Goal: Book appointment/travel/reservation

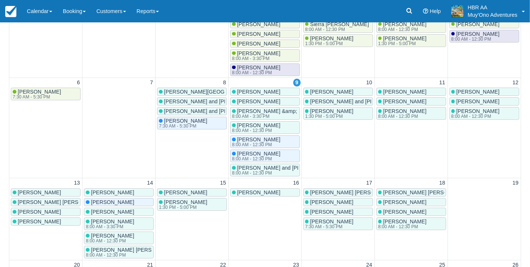
scroll to position [26, 0]
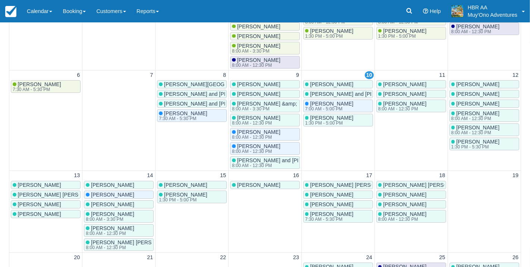
scroll to position [9, 0]
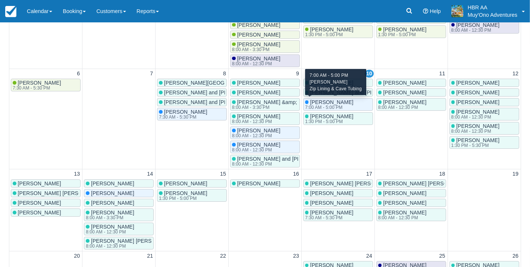
click at [340, 103] on span "Addie Rosenberger" at bounding box center [331, 102] width 43 height 6
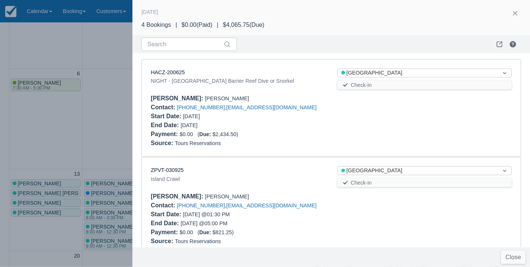
scroll to position [208, 0]
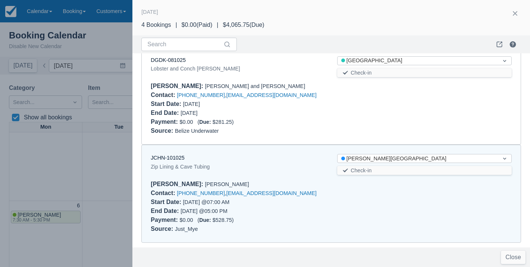
click at [69, 125] on div at bounding box center [265, 133] width 530 height 267
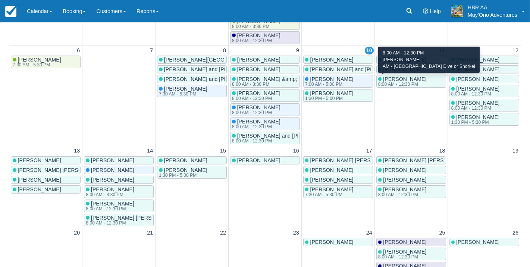
scroll to position [0, 0]
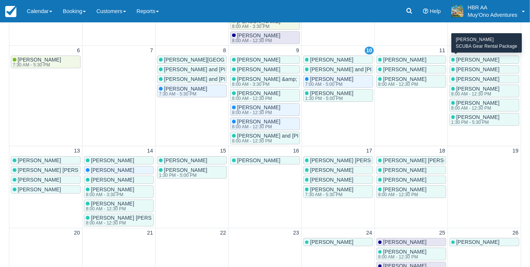
click at [473, 59] on span "Kurt Taylor" at bounding box center [477, 60] width 43 height 6
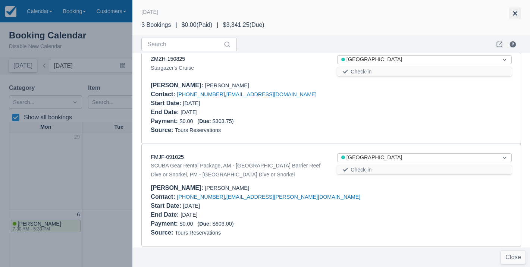
scroll to position [116, 0]
click at [516, 13] on button "button" at bounding box center [515, 13] width 12 height 12
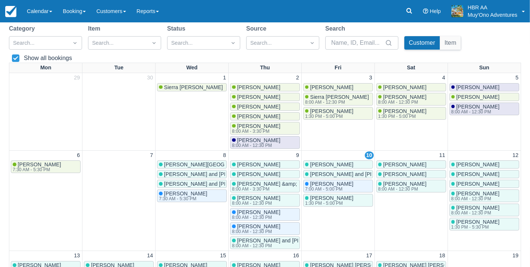
scroll to position [60, 0]
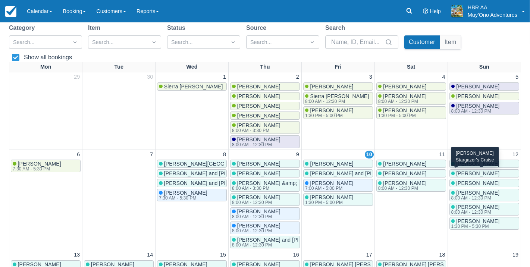
click at [468, 171] on span "Butri Suwannakorn" at bounding box center [477, 174] width 43 height 6
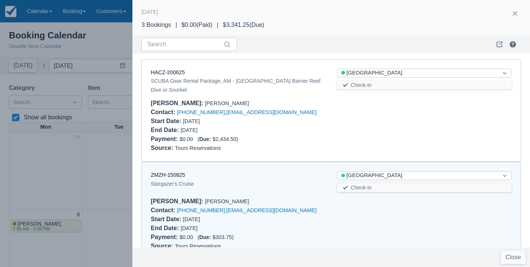
scroll to position [0, 0]
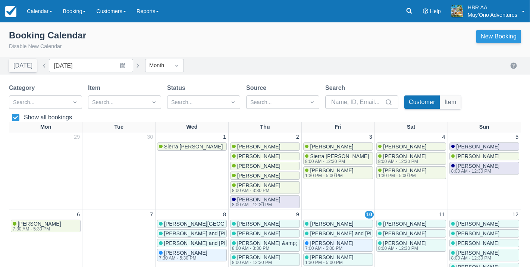
click at [480, 34] on link "New Booking" at bounding box center [499, 36] width 45 height 13
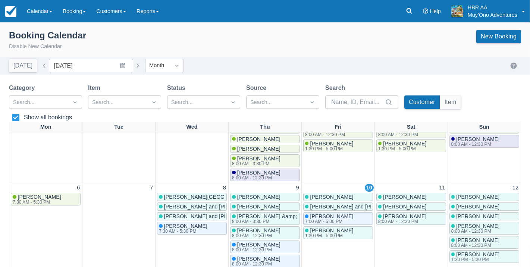
scroll to position [26, 0]
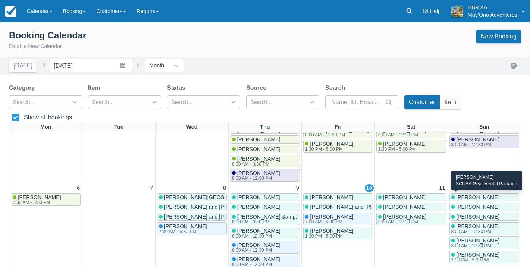
click at [483, 197] on div "Kurt Taylor" at bounding box center [485, 197] width 66 height 6
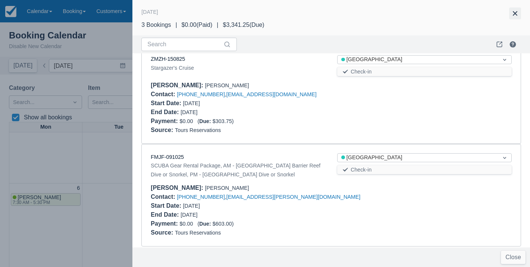
scroll to position [116, 0]
click at [514, 12] on button "button" at bounding box center [515, 13] width 12 height 12
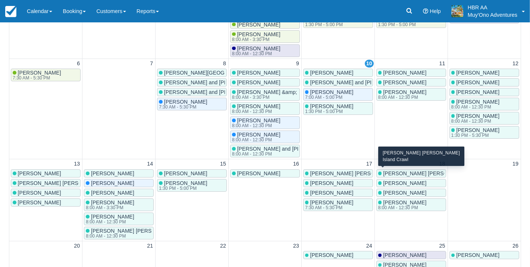
scroll to position [127, 0]
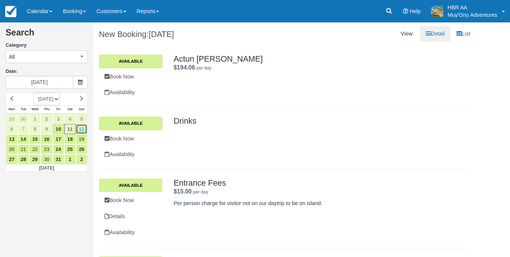
click at [84, 129] on link "12" at bounding box center [82, 129] width 12 height 10
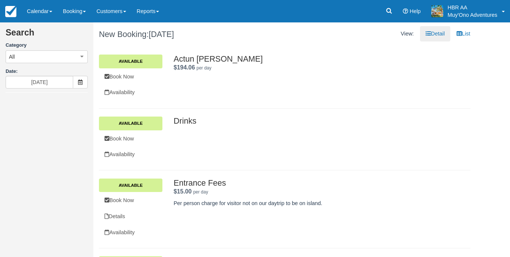
type input "[DATE]"
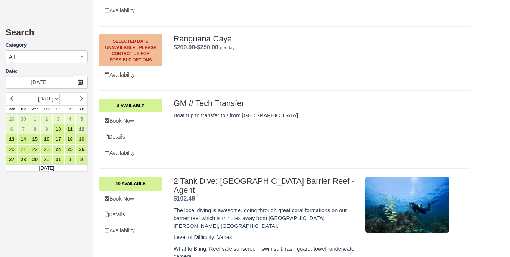
scroll to position [3994, 0]
